Goal: Information Seeking & Learning: Find specific fact

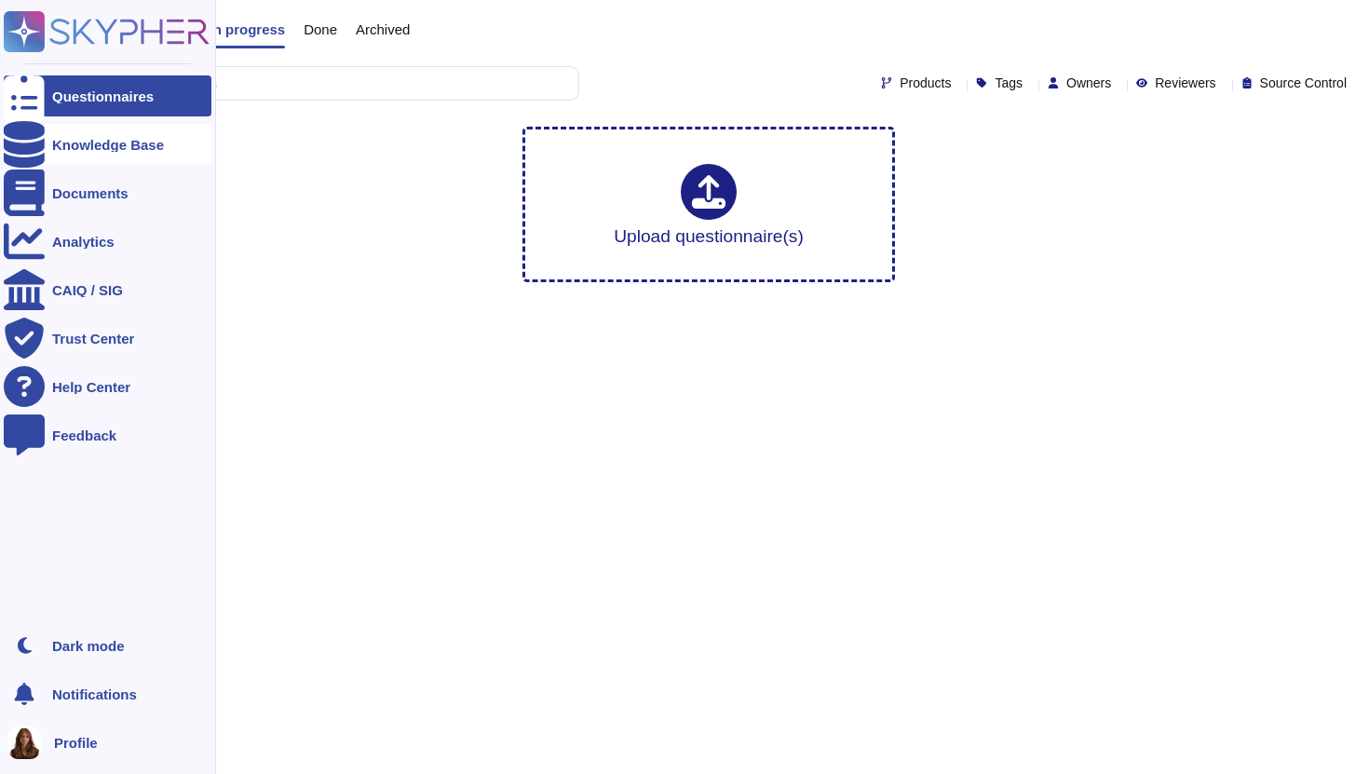
click at [31, 137] on icon at bounding box center [24, 144] width 41 height 47
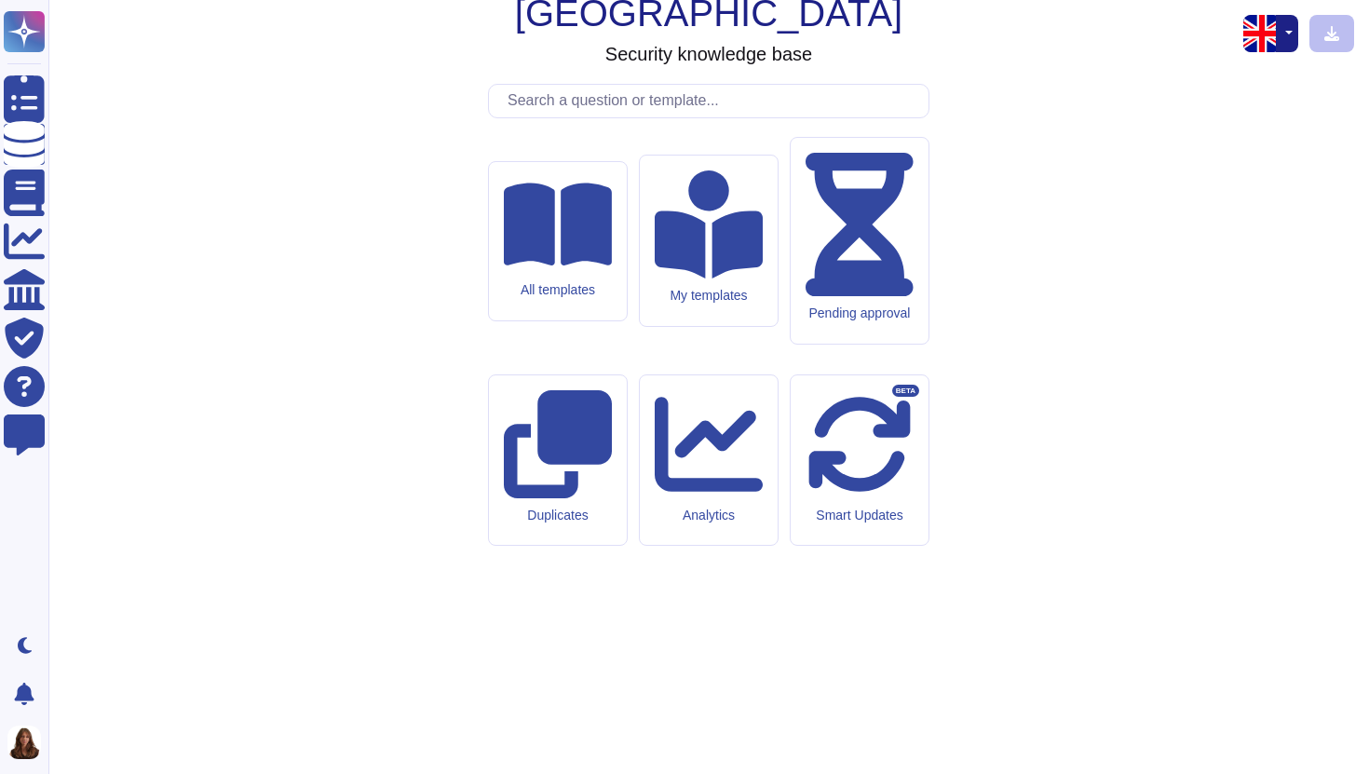
click at [1295, 43] on button "button" at bounding box center [1287, 33] width 22 height 37
click at [1217, 78] on link "English" at bounding box center [1223, 73] width 147 height 22
click at [1253, 56] on div "Lucca Security knowledge base All templates My templates Pending approval Dupli…" at bounding box center [708, 387] width 1291 height 744
click at [1256, 52] on div "Lucca Security knowledge base All templates My templates Pending approval Dupli…" at bounding box center [708, 387] width 1291 height 744
click at [1261, 52] on div "Lucca Security knowledge base All templates My templates Pending approval Dupli…" at bounding box center [708, 387] width 1291 height 744
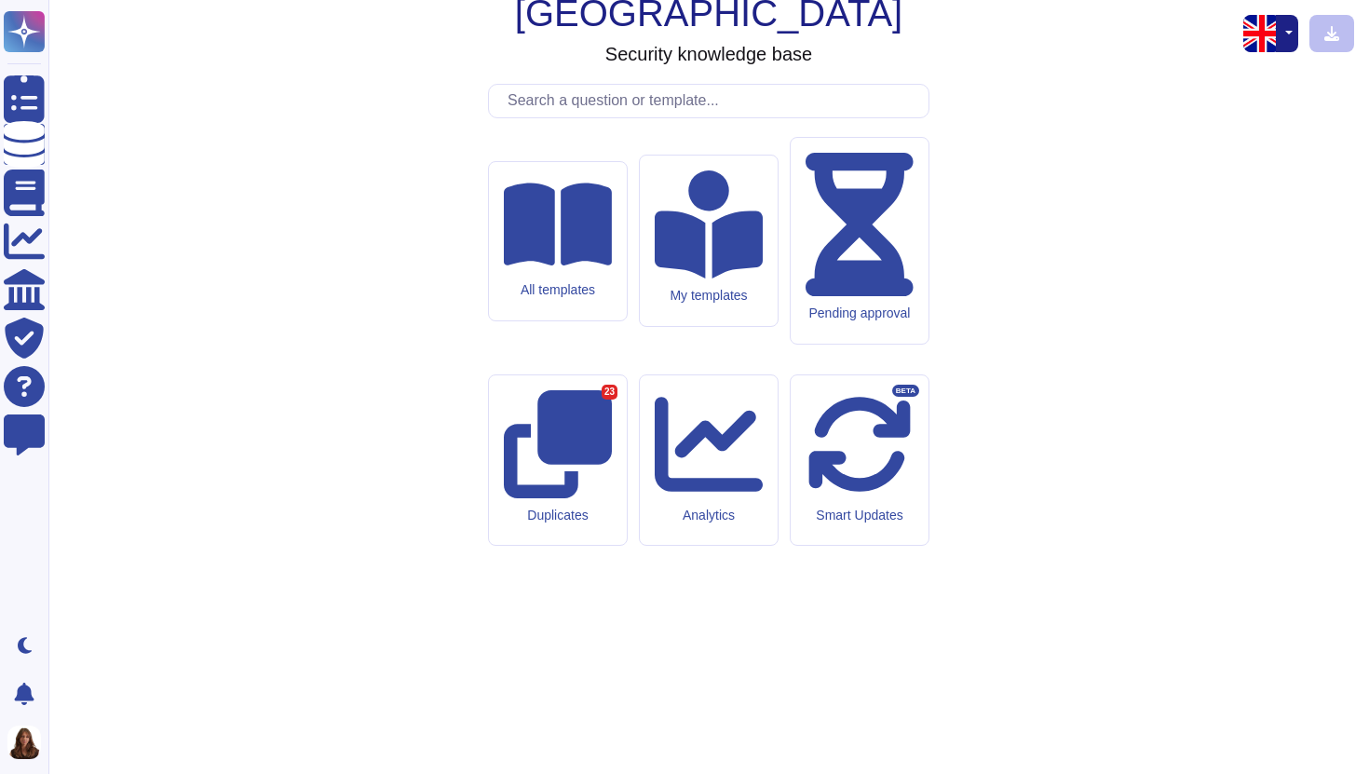
click at [1289, 41] on button "button" at bounding box center [1287, 33] width 22 height 37
click at [1211, 98] on link "French" at bounding box center [1223, 96] width 147 height 22
click at [684, 117] on input "text" at bounding box center [713, 101] width 430 height 33
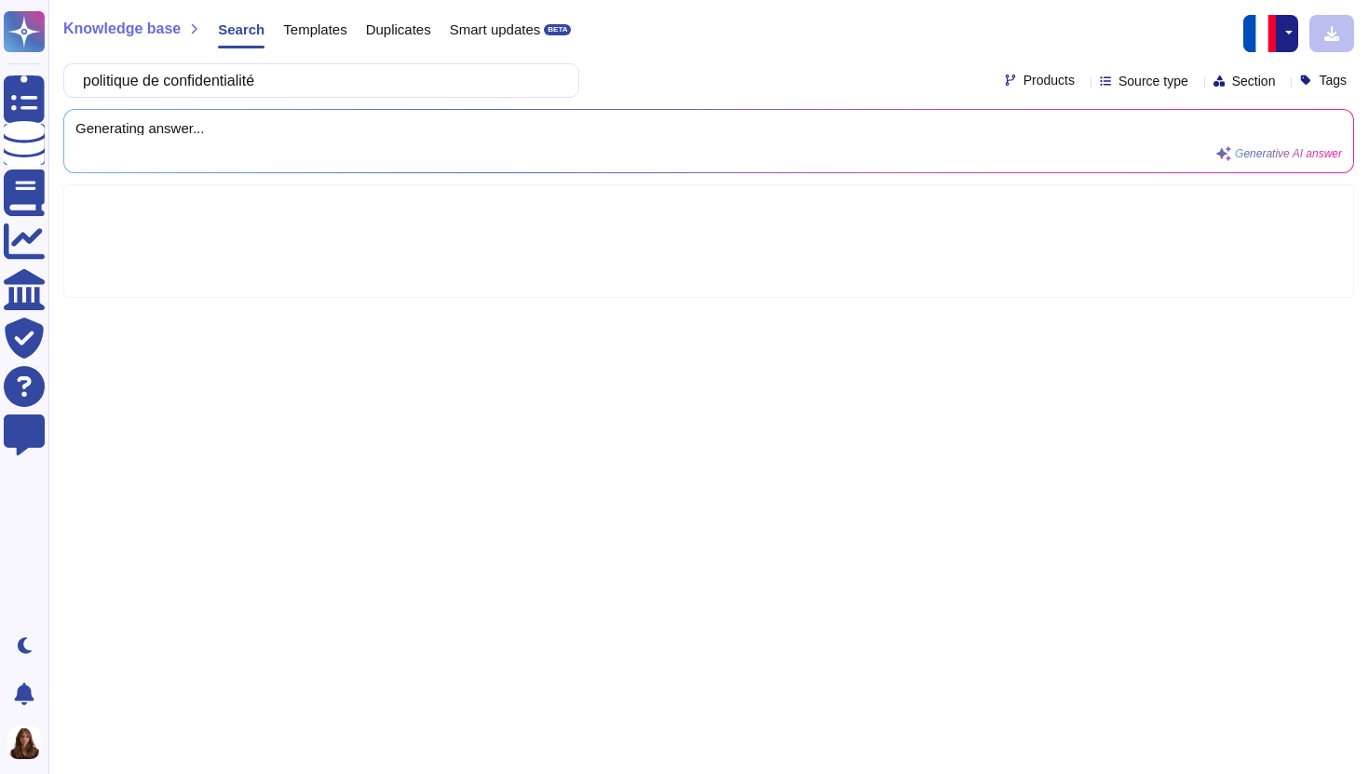
type input "politique de confidentialité"
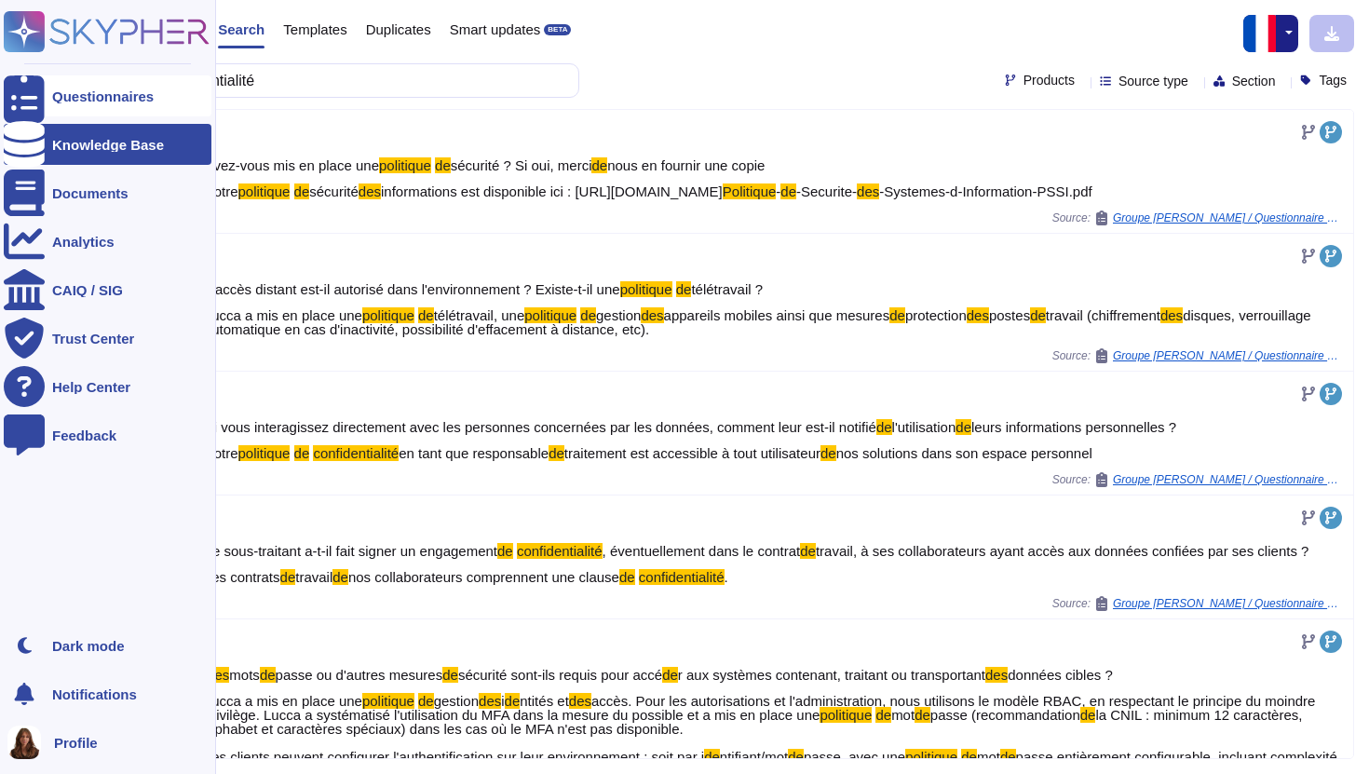
click at [23, 105] on div at bounding box center [24, 95] width 41 height 41
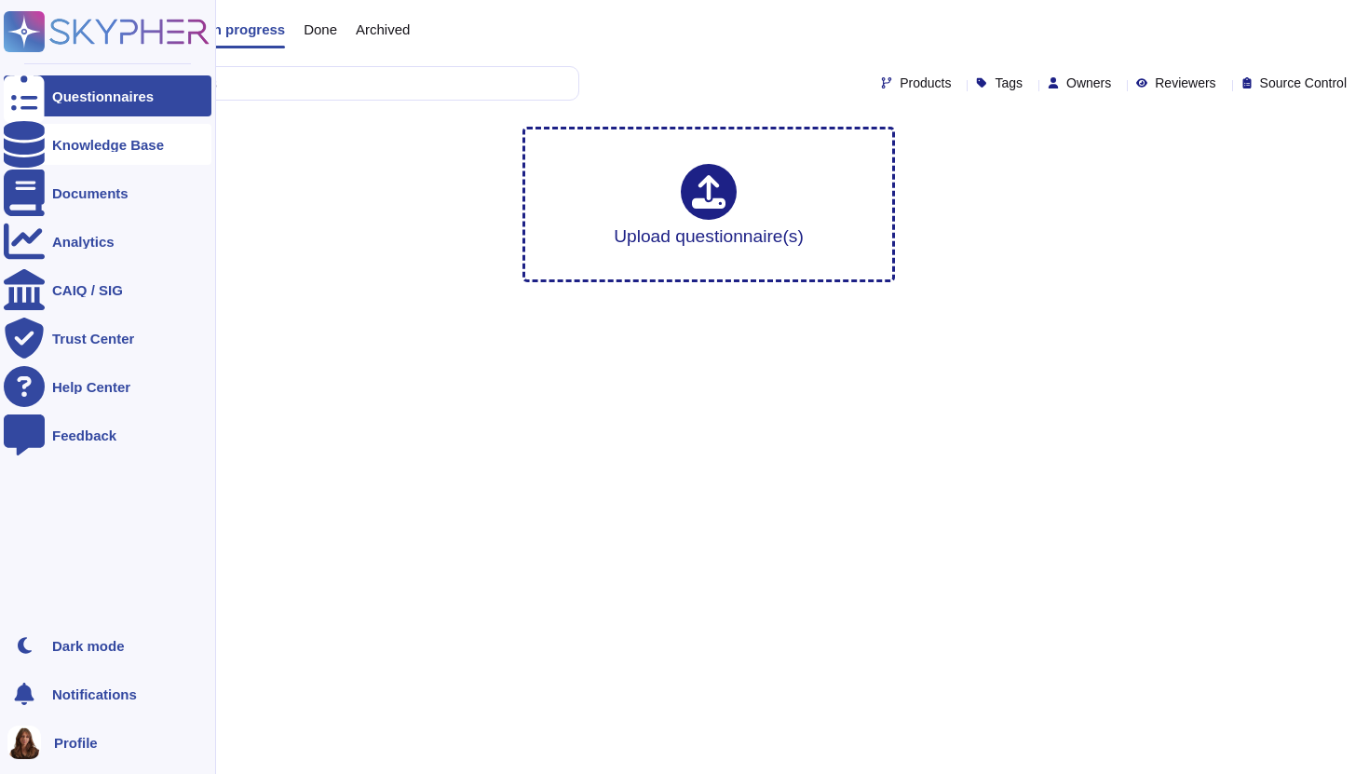
click at [24, 138] on icon at bounding box center [24, 144] width 41 height 47
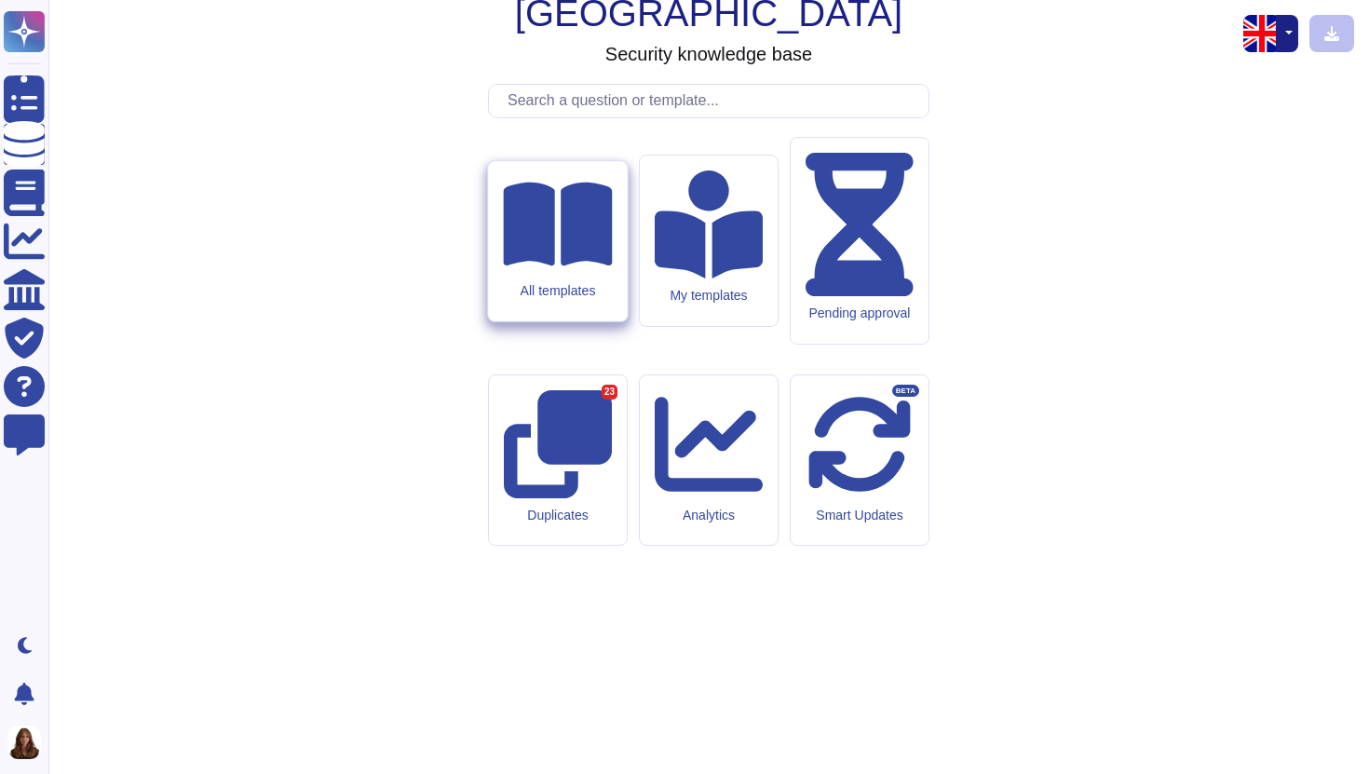
click at [556, 273] on icon at bounding box center [557, 224] width 109 height 97
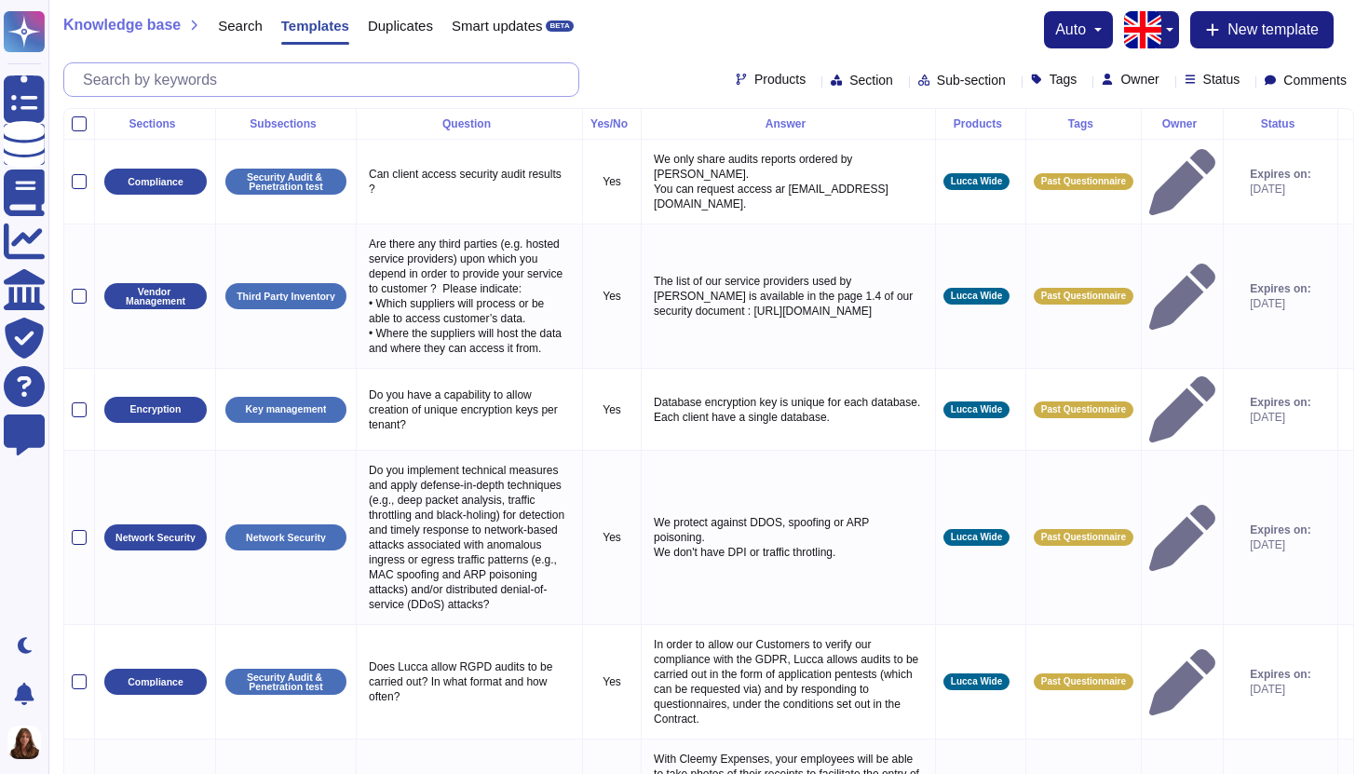
click at [345, 81] on input "text" at bounding box center [326, 79] width 505 height 33
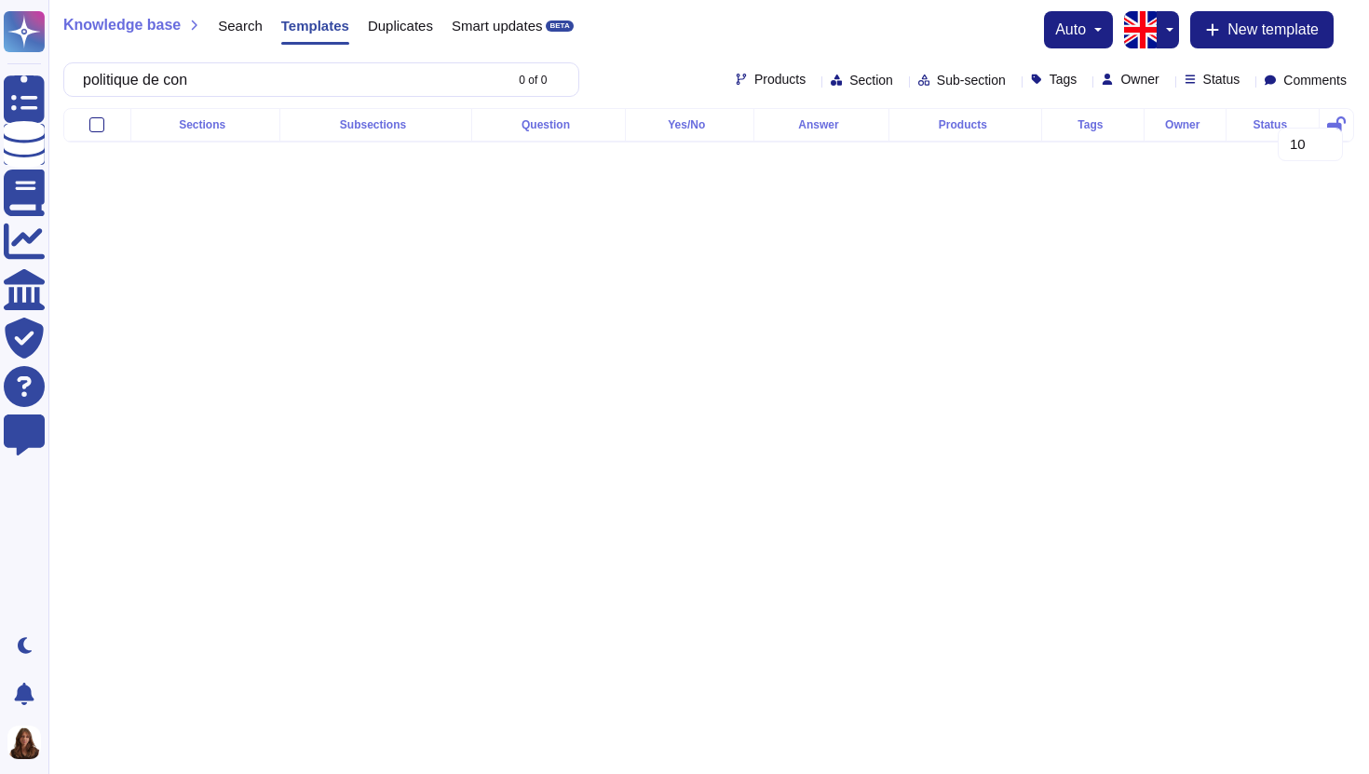
type input "politique de con"
click at [1158, 29] on button "button" at bounding box center [1168, 29] width 22 height 37
click at [1177, 83] on link "French" at bounding box center [1230, 92] width 147 height 22
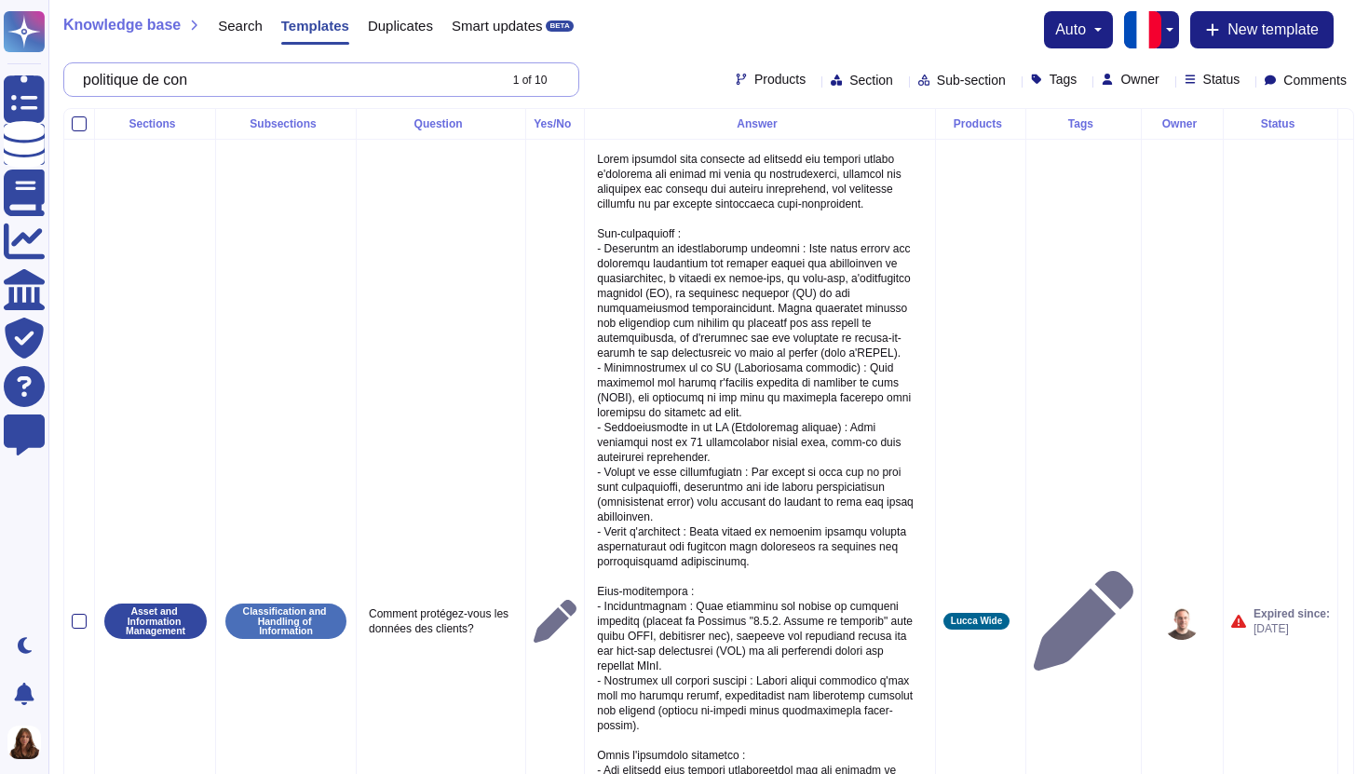
click at [261, 76] on input "politique de con" at bounding box center [285, 79] width 423 height 33
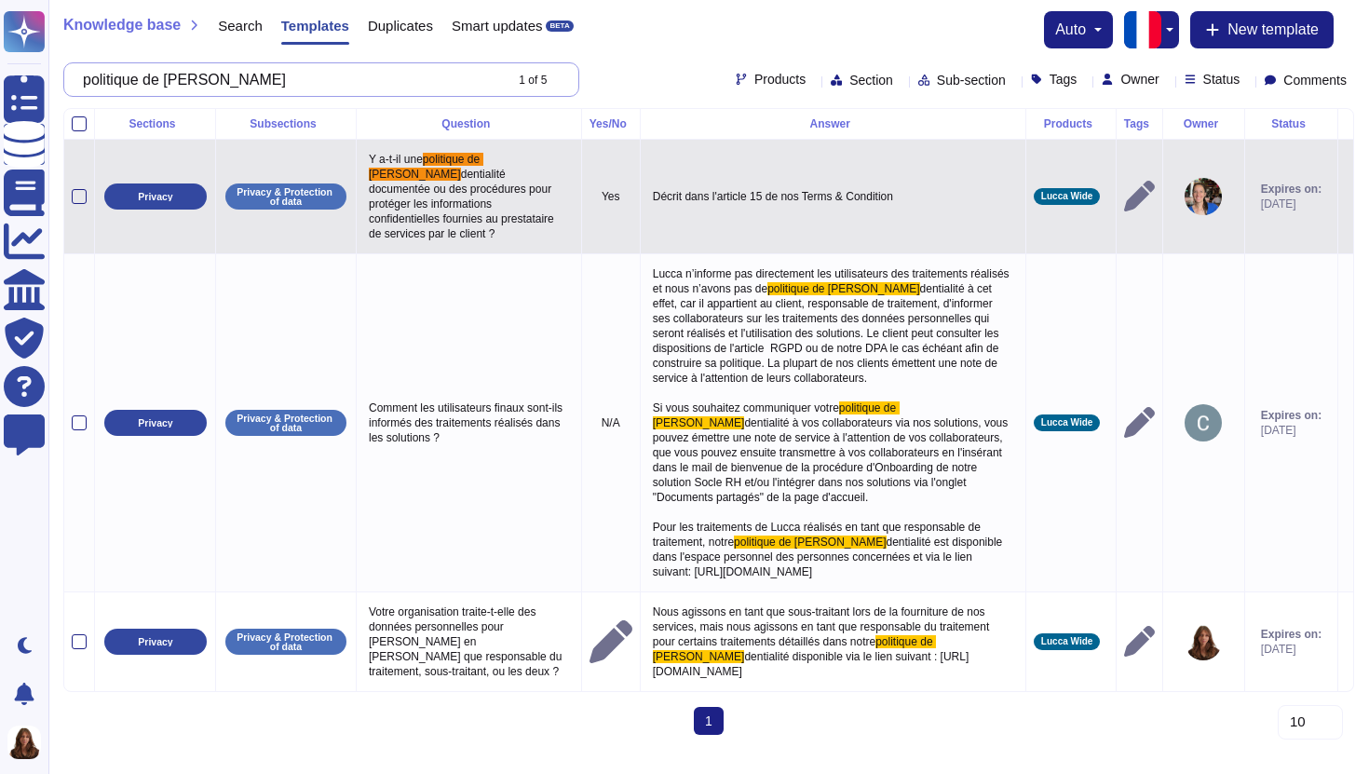
scroll to position [20, 0]
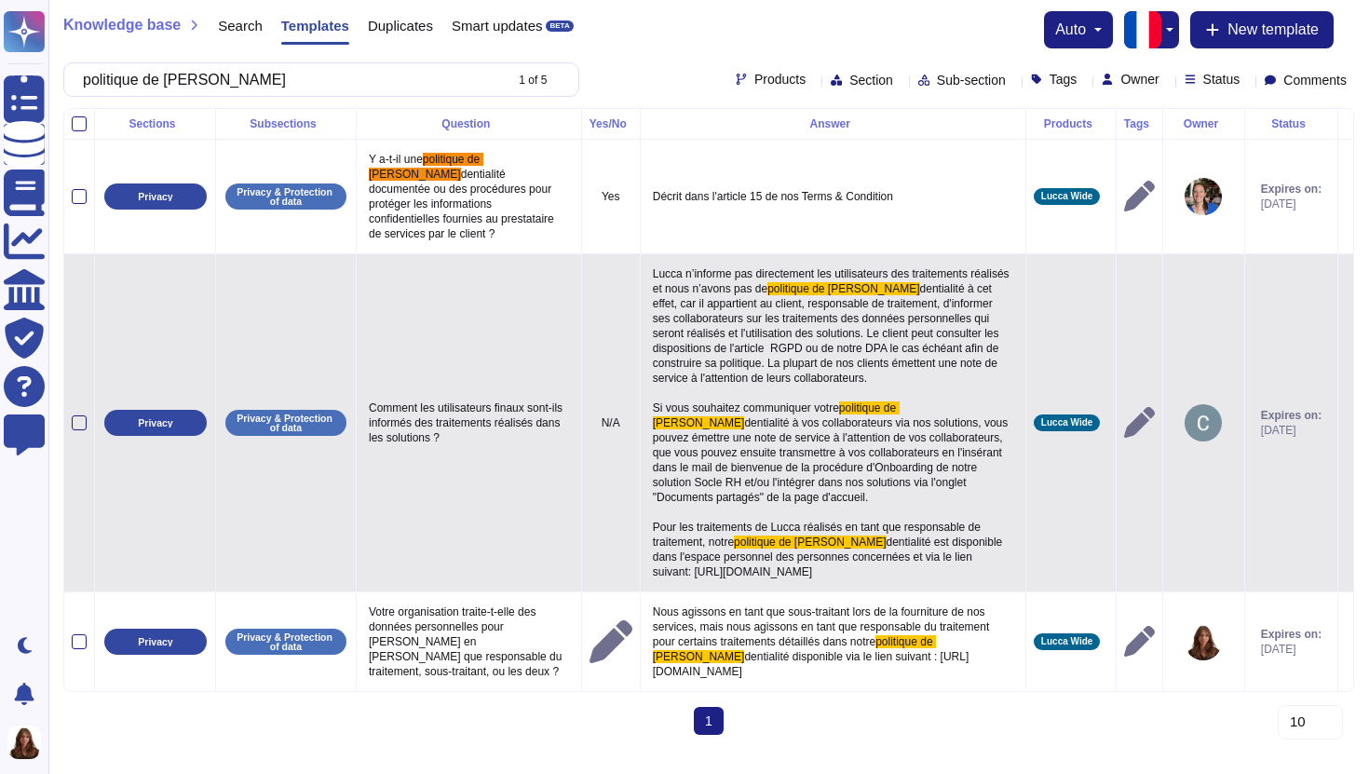
type input "politique de [PERSON_NAME]"
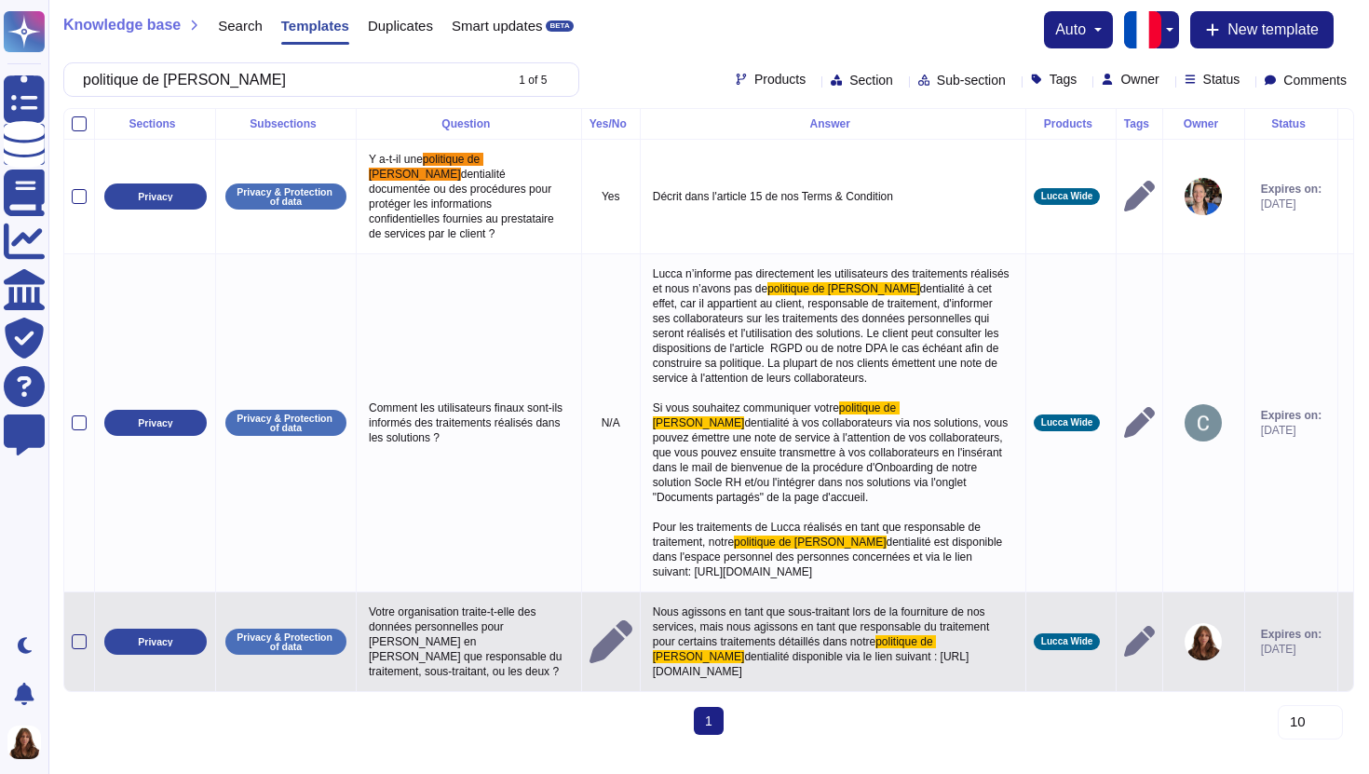
click at [653, 678] on span "dentialité disponible via le lien suivant : [URL][DOMAIN_NAME]" at bounding box center [811, 664] width 317 height 28
type textarea "Nous agissons en tant que sous-traitant lors de la fourniture de nos services, …"
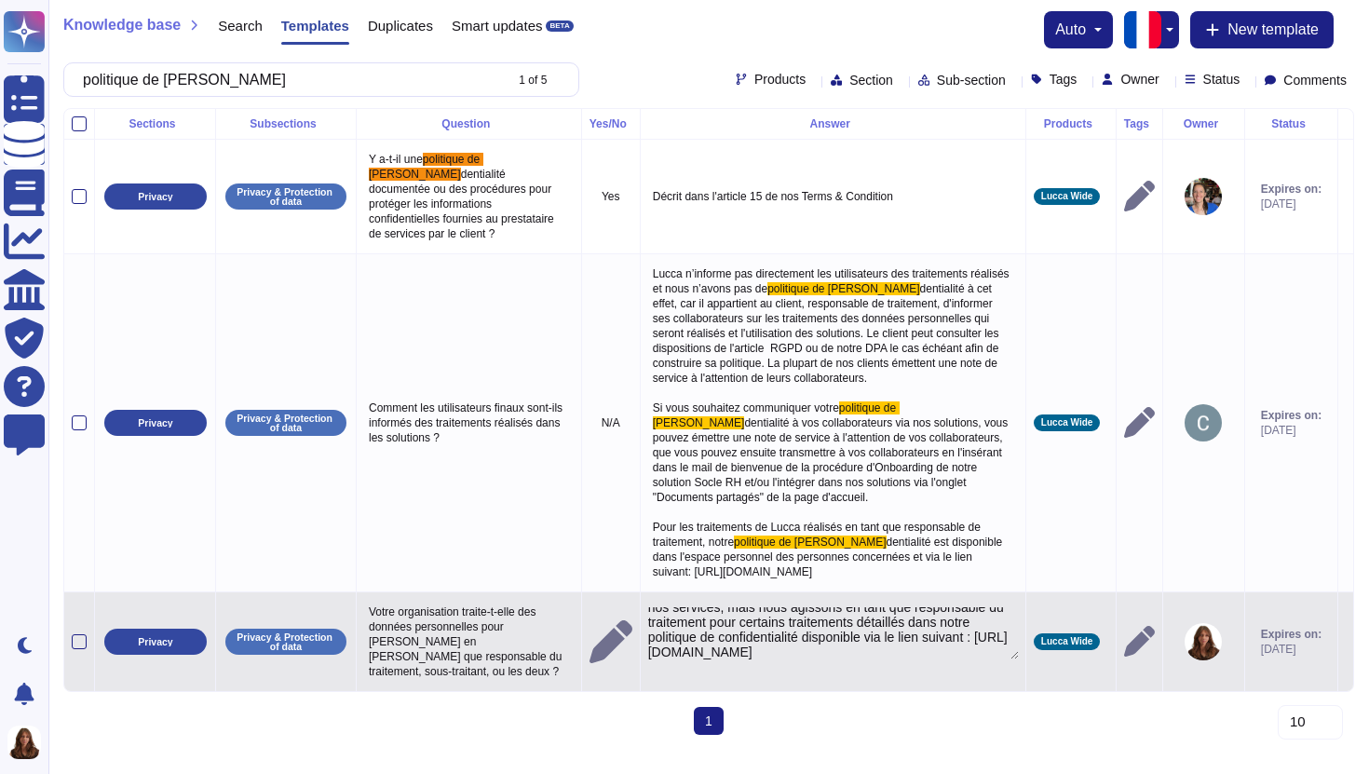
drag, startPoint x: 603, startPoint y: 639, endPoint x: 965, endPoint y: 653, distance: 361.6
click at [965, 653] on textarea "Nous agissons en tant que sous-traitant lors de la fourniture de nos services, …" at bounding box center [833, 633] width 371 height 52
